Goal: Task Accomplishment & Management: Complete application form

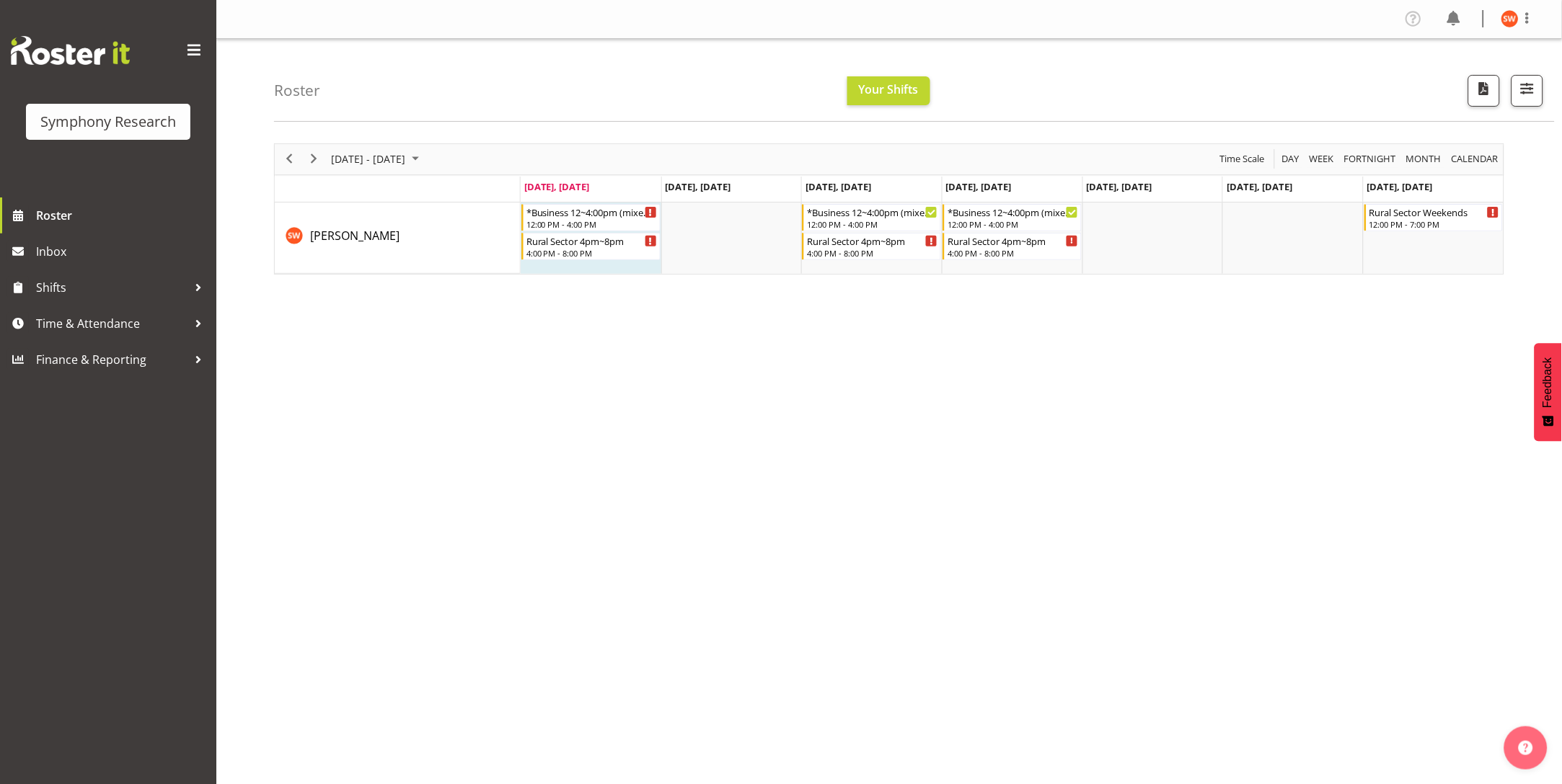
click at [535, 505] on div "September 22 - 28, 2025 Today Day Week Fortnight Month calendar Month Agenda Ti…" at bounding box center [918, 420] width 1288 height 576
click at [82, 317] on span "Time & Attendance" at bounding box center [111, 323] width 152 height 21
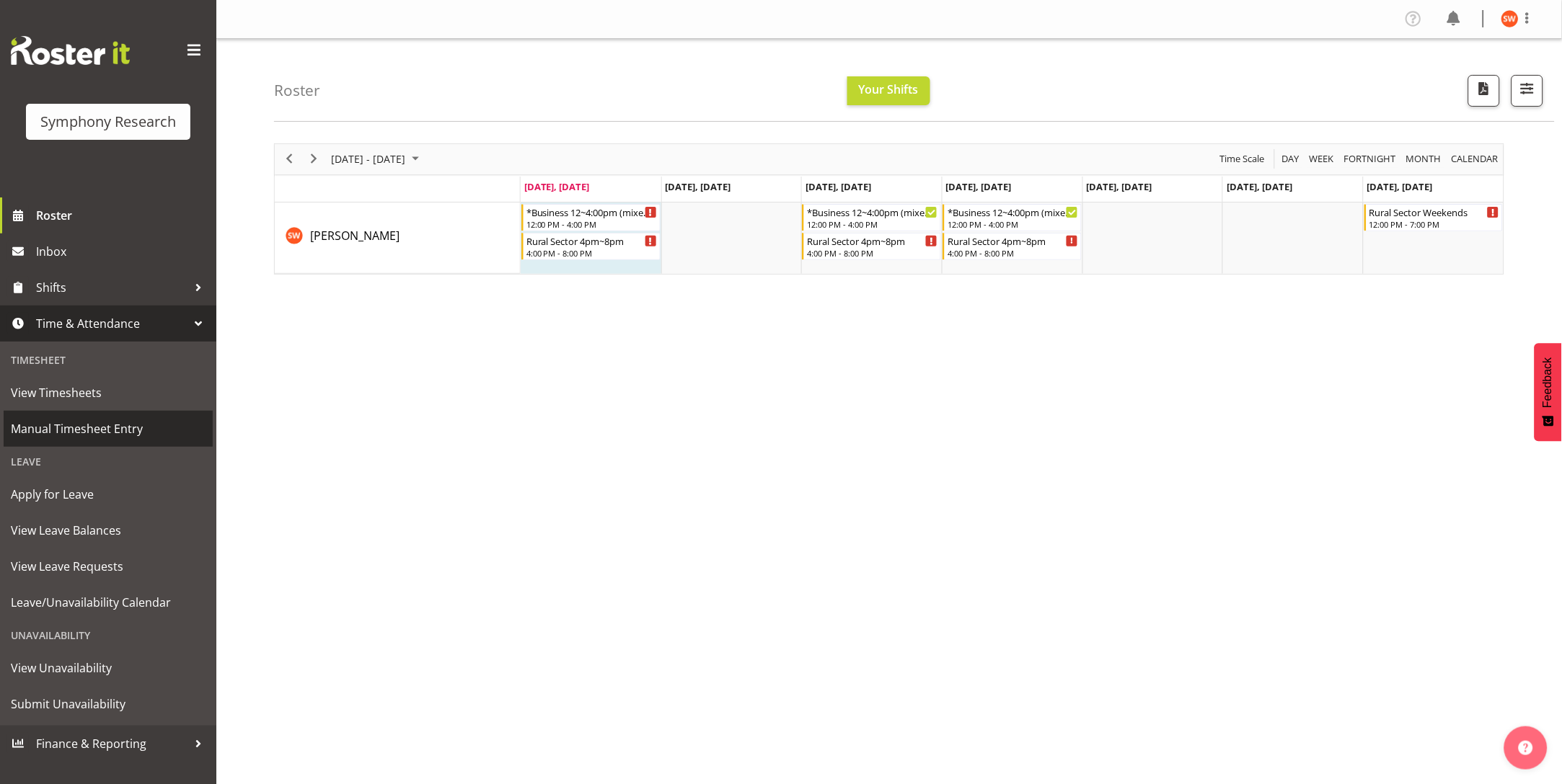
click at [76, 427] on span "Manual Timesheet Entry" at bounding box center [108, 429] width 195 height 21
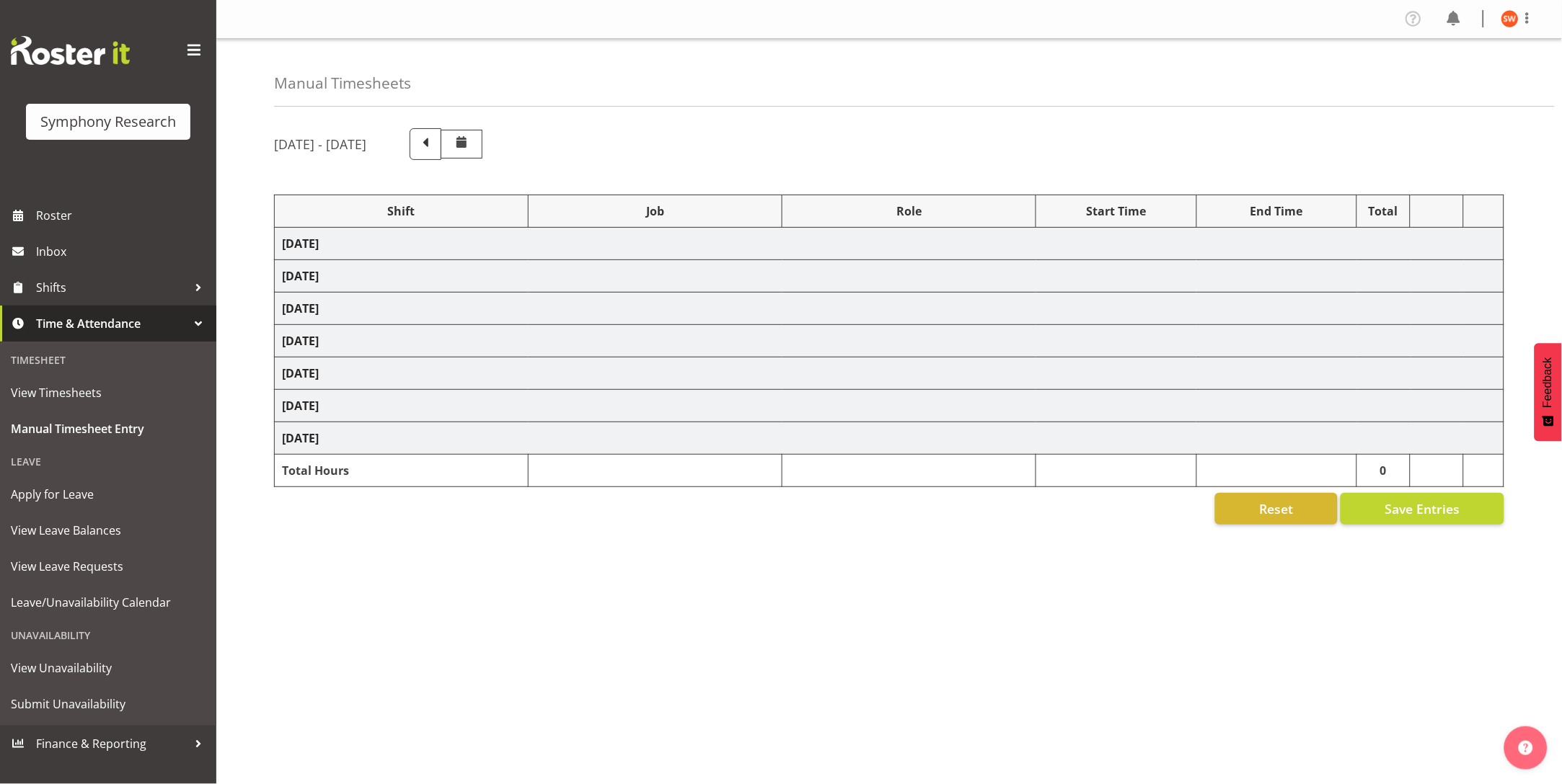
select select "81561"
select select "10587"
select select "47"
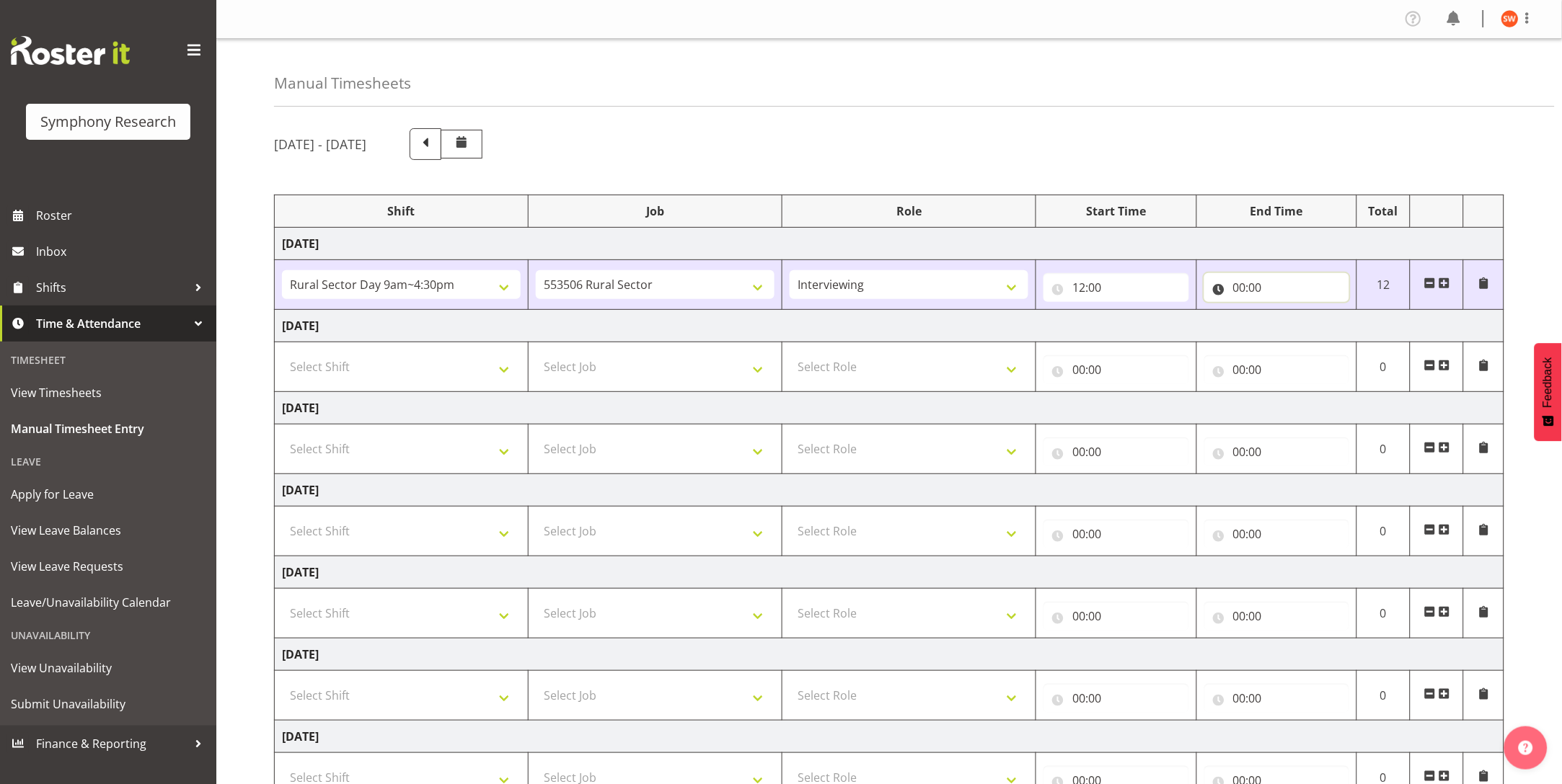
click at [1248, 290] on input "00:00" at bounding box center [1276, 288] width 145 height 29
click at [1311, 326] on select "00 01 02 03 04 05 06 07 08 09 10 11 12 13 14 15 16 17 18 19 20 21 22 23" at bounding box center [1302, 325] width 33 height 29
select select "16"
click at [1286, 311] on select "00 01 02 03 04 05 06 07 08 09 10 11 12 13 14 15 16 17 18 19 20 21 22 23" at bounding box center [1302, 325] width 33 height 29
type input "16:00"
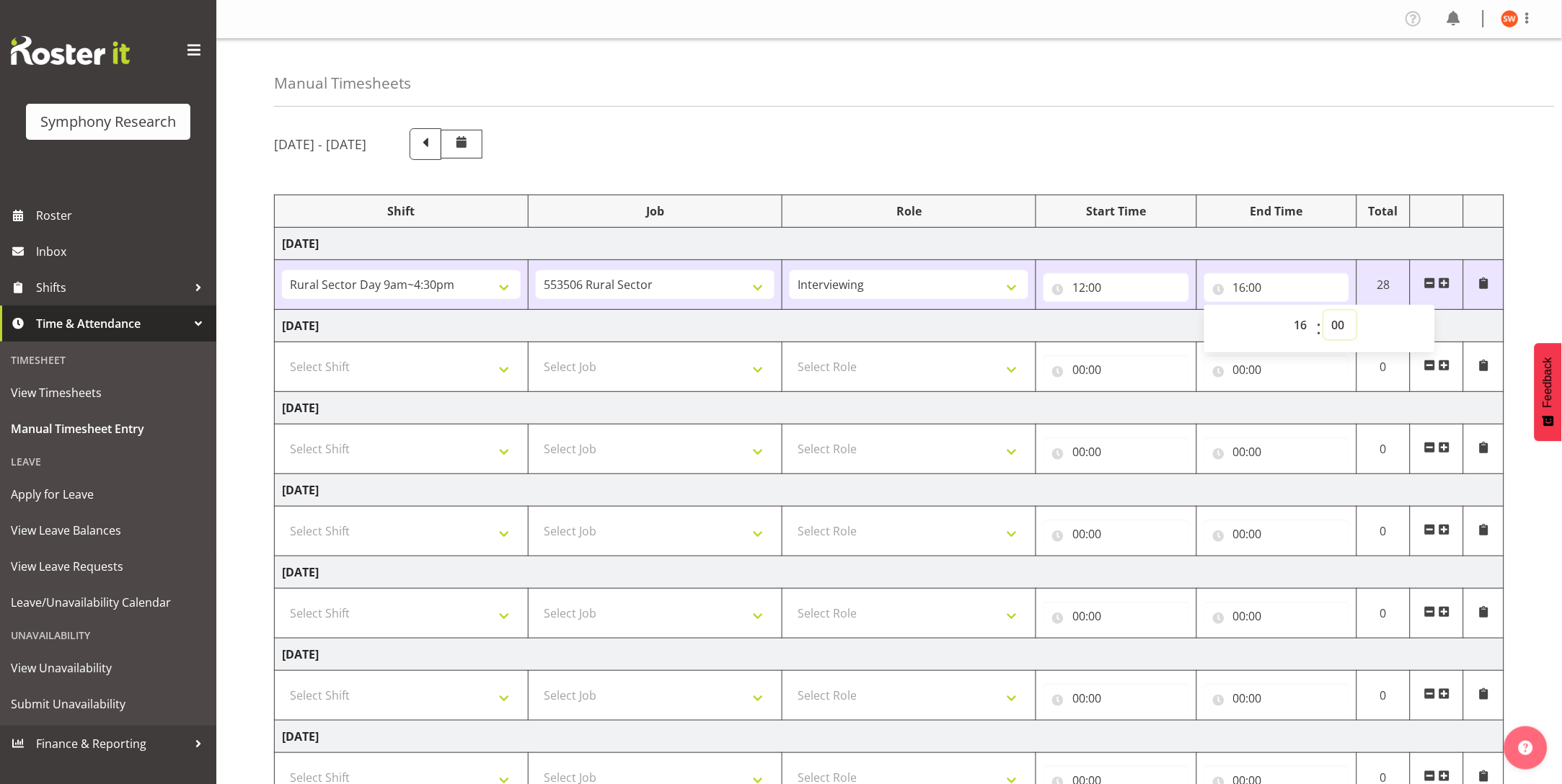
click at [1346, 327] on select "00 01 02 03 04 05 06 07 08 09 10 11 12 13 14 15 16 17 18 19 20 21 22 23 24 25 2…" at bounding box center [1340, 325] width 33 height 29
select select "18"
click at [1324, 311] on select "00 01 02 03 04 05 06 07 08 09 10 11 12 13 14 15 16 17 18 19 20 21 22 23 24 25 2…" at bounding box center [1340, 325] width 33 height 29
type input "16:18"
click at [1486, 321] on td "[DATE]" at bounding box center [890, 326] width 1229 height 33
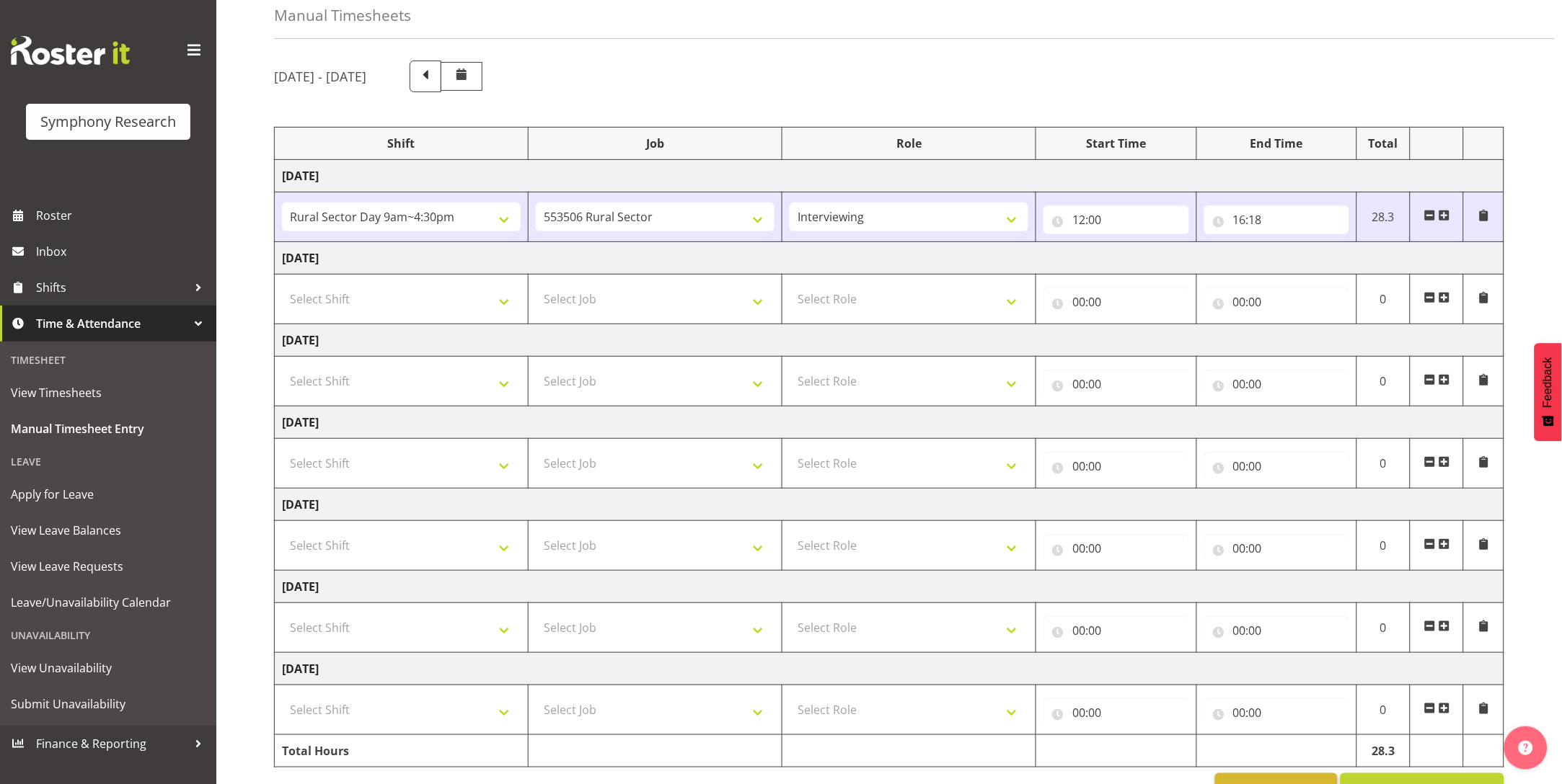
scroll to position [123, 0]
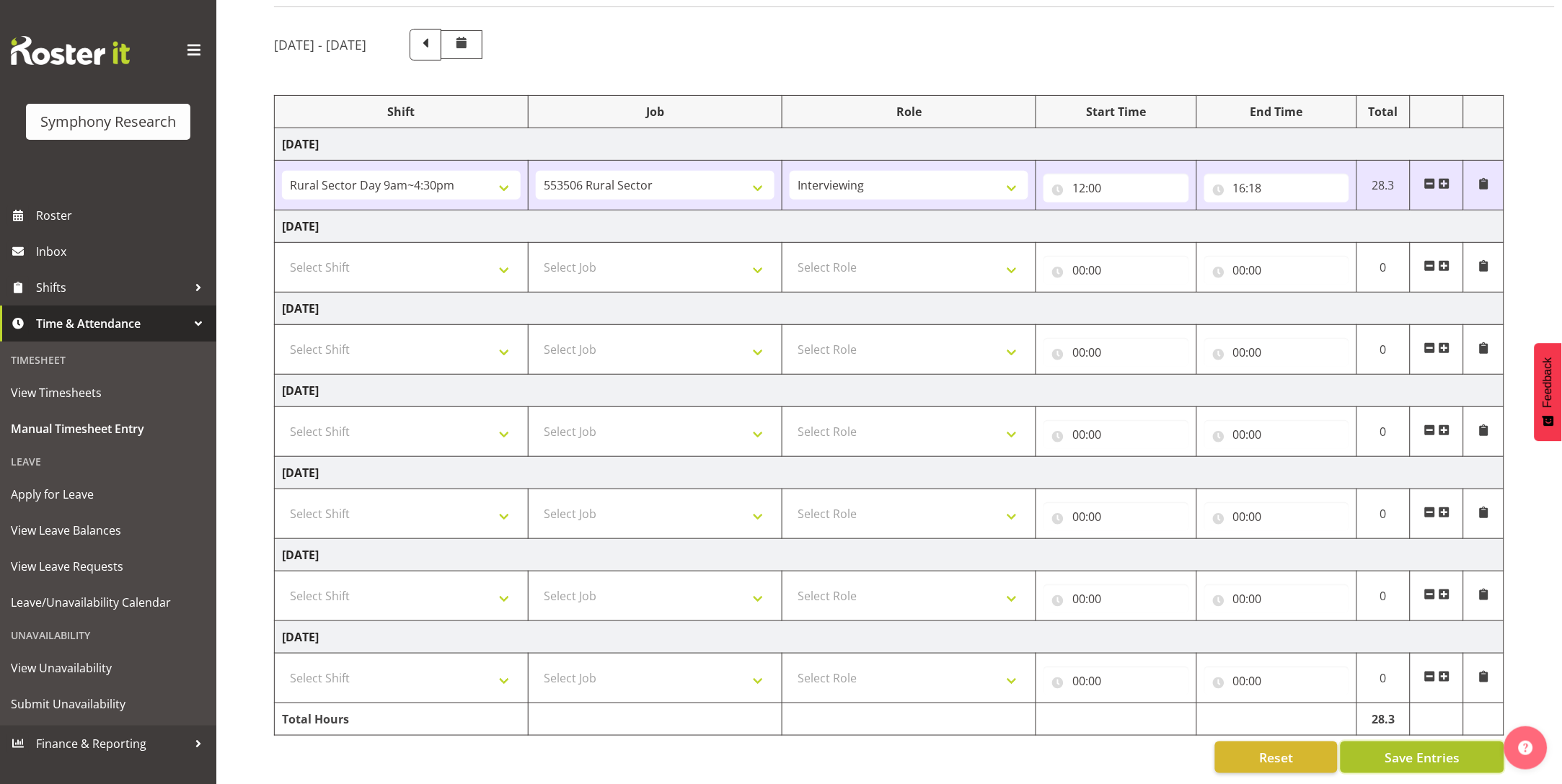
click at [1420, 745] on button "Save Entries" at bounding box center [1422, 757] width 164 height 32
